Goal: Transaction & Acquisition: Purchase product/service

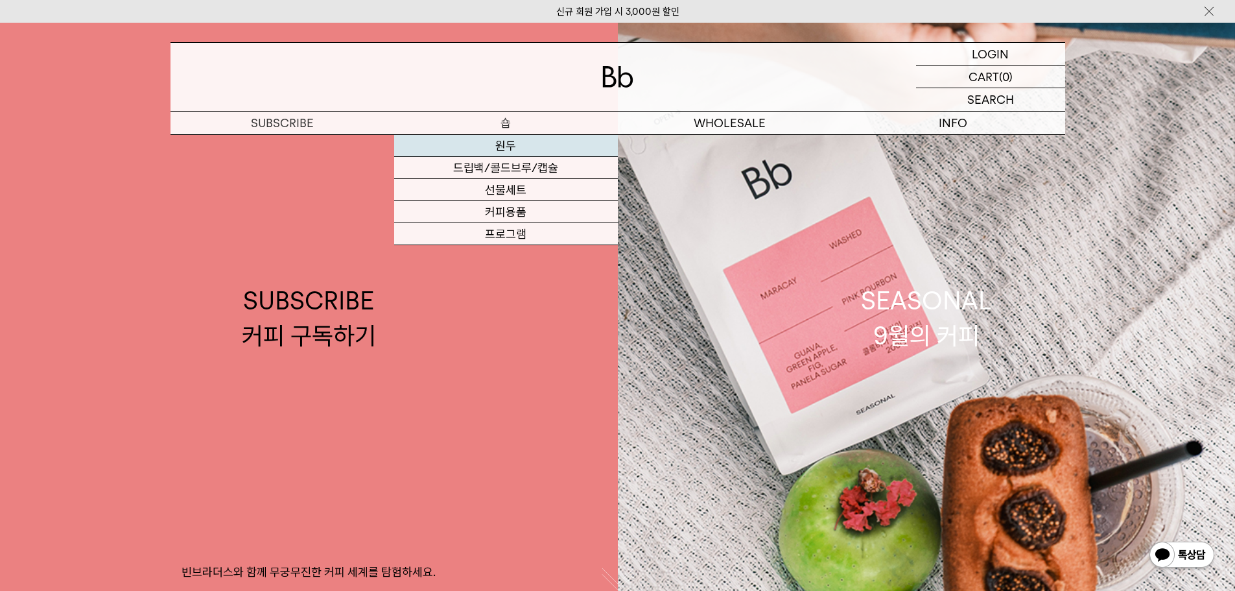
click at [510, 143] on link "원두" at bounding box center [506, 146] width 224 height 22
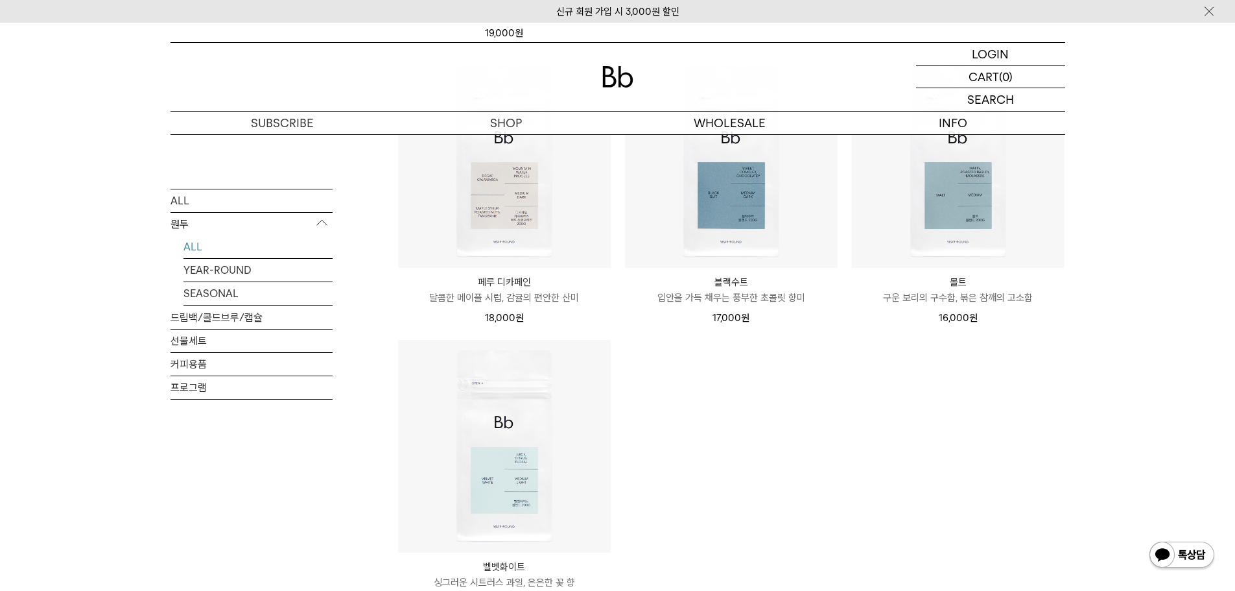
scroll to position [1211, 0]
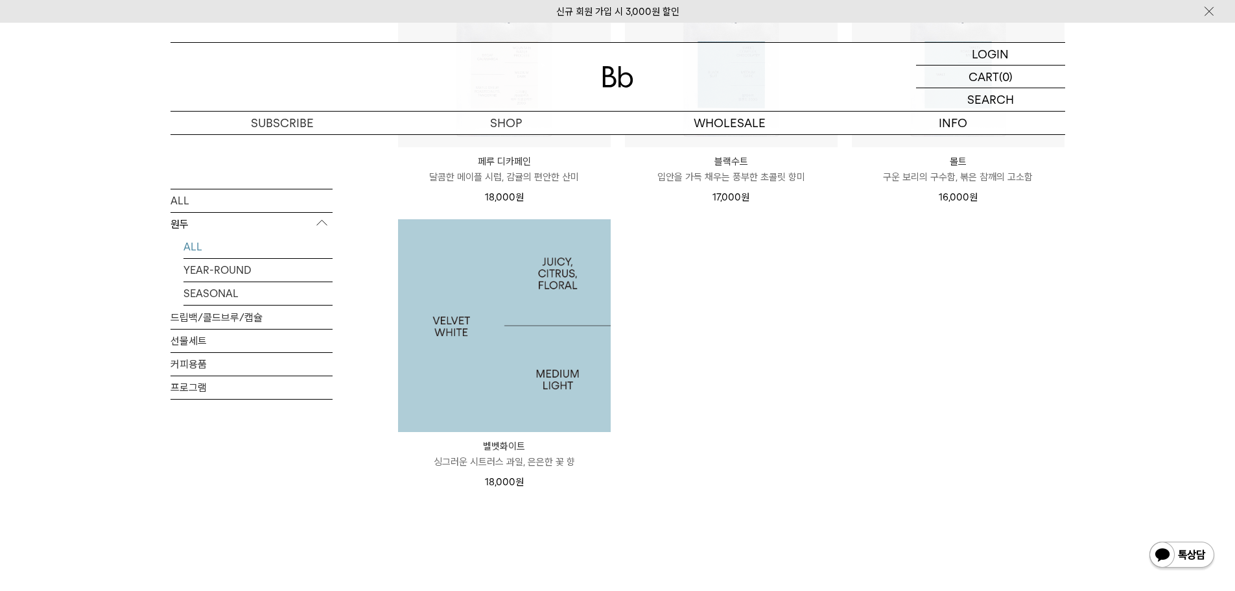
click at [586, 270] on img at bounding box center [504, 325] width 213 height 213
